Goal: Task Accomplishment & Management: Manage account settings

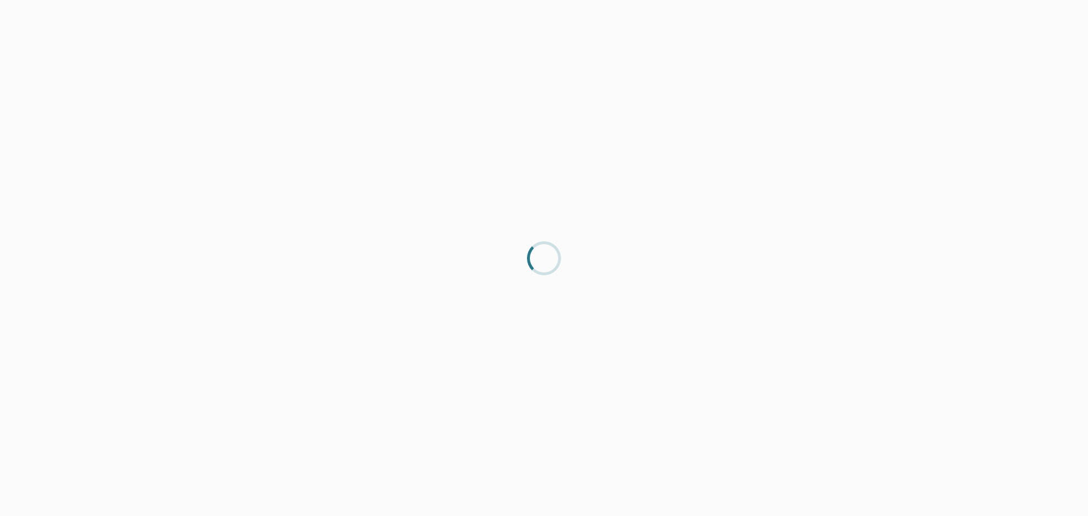
drag, startPoint x: 474, startPoint y: 313, endPoint x: 452, endPoint y: 347, distance: 40.7
drag, startPoint x: 452, startPoint y: 347, endPoint x: 422, endPoint y: 379, distance: 43.7
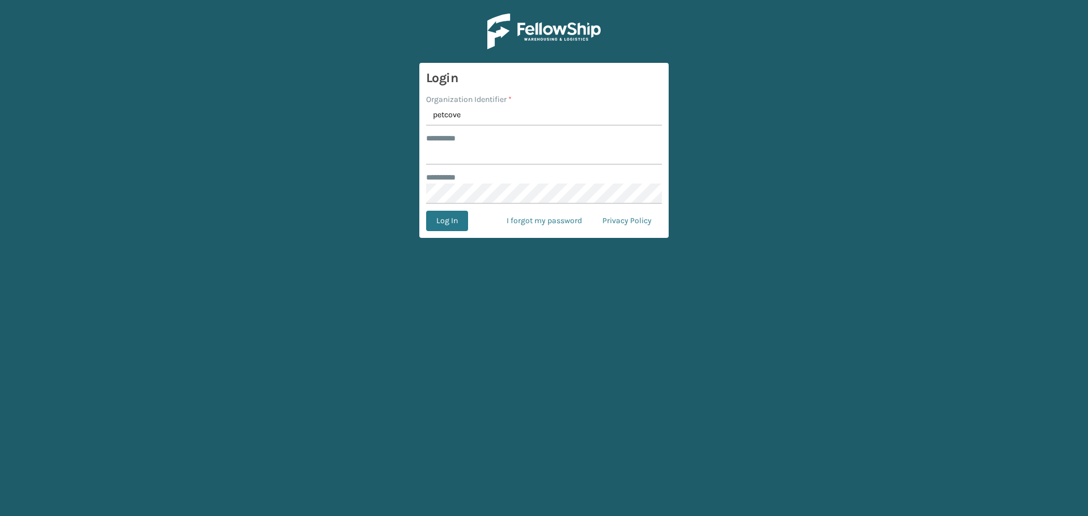
type input "petcove"
type input "*****"
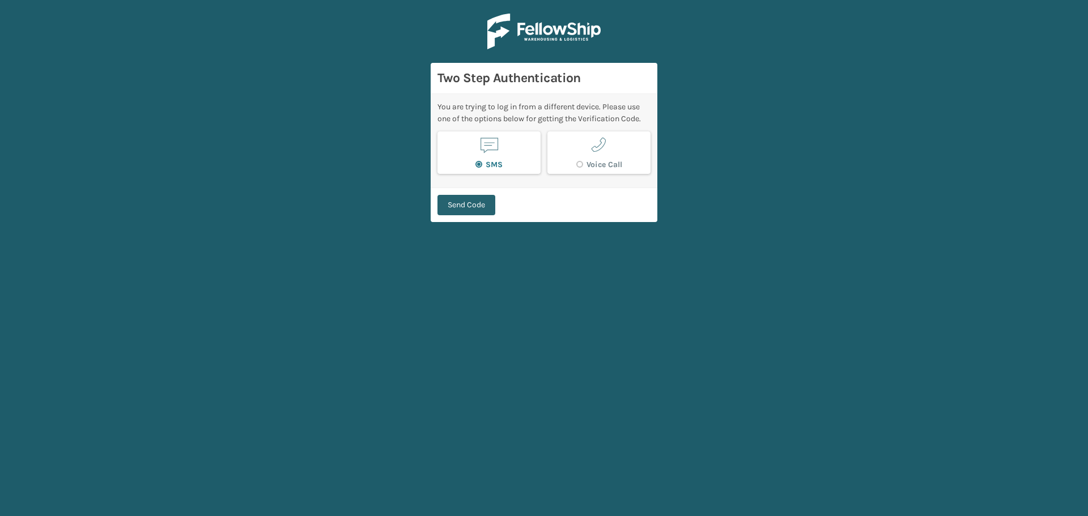
click at [495, 205] on button "Send Code" at bounding box center [467, 205] width 58 height 20
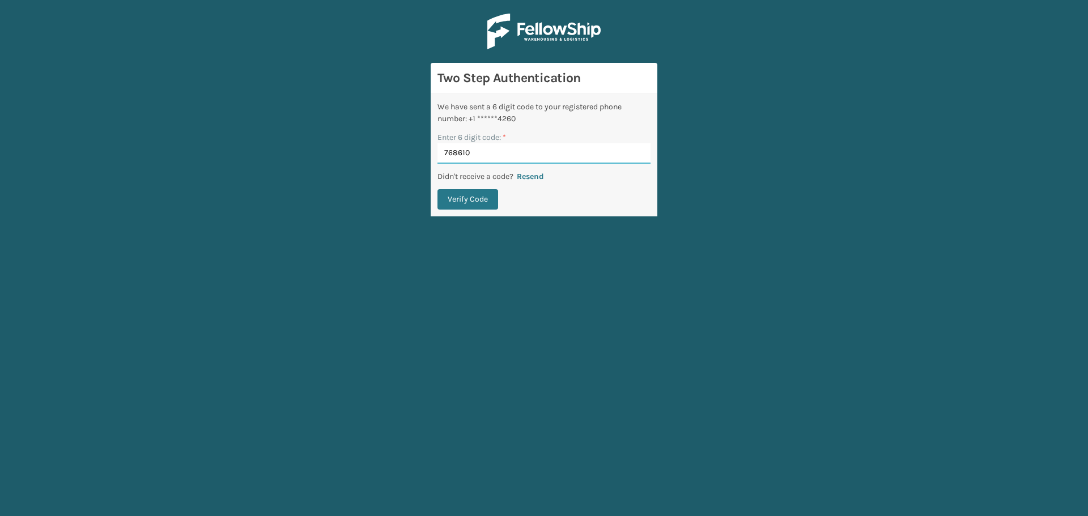
type input "768610"
click at [438, 189] on button "Verify Code" at bounding box center [468, 199] width 61 height 20
